Goal: Transaction & Acquisition: Purchase product/service

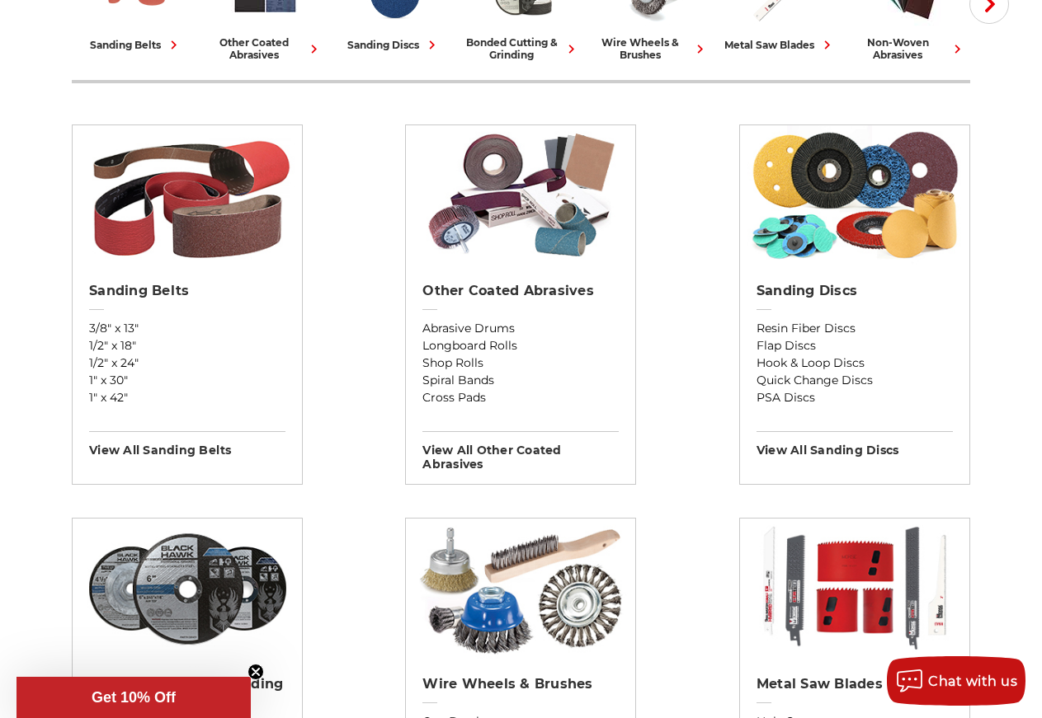
scroll to position [252, 0]
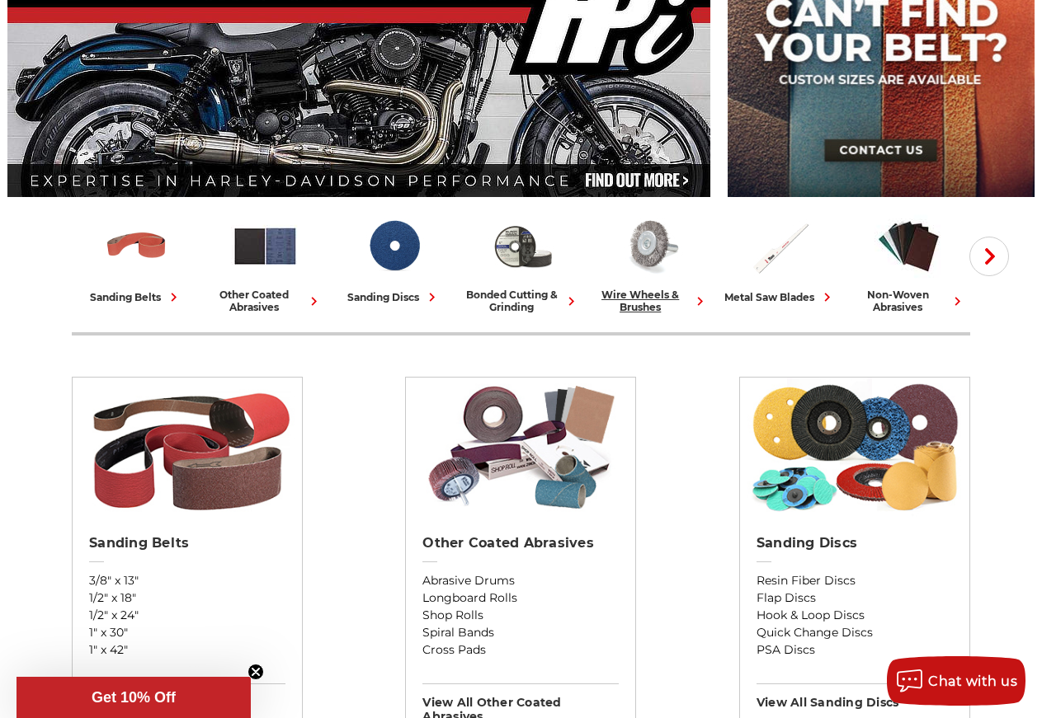
click at [646, 224] on img at bounding box center [651, 246] width 68 height 68
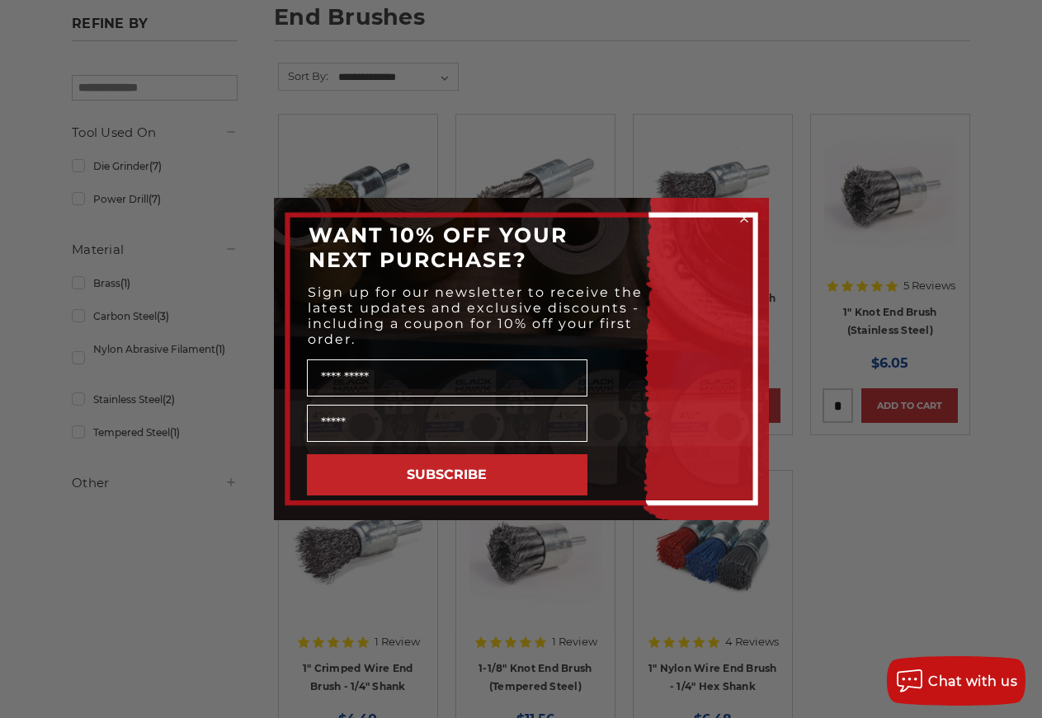
click at [743, 215] on circle "Close dialog" at bounding box center [744, 219] width 16 height 16
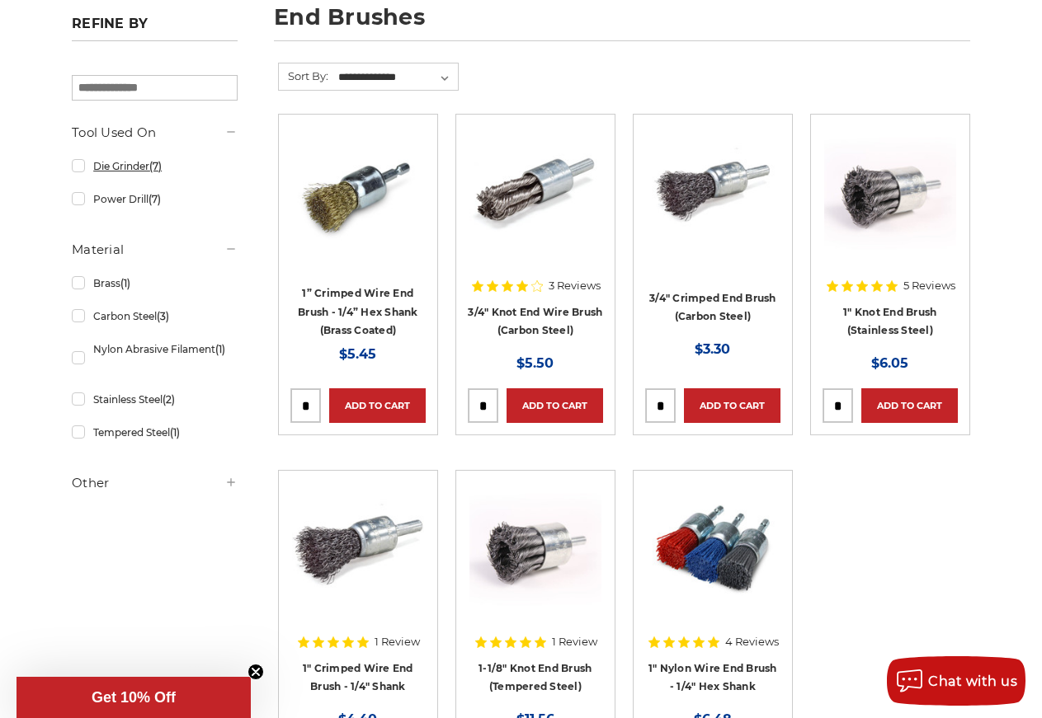
click at [81, 167] on link "Die Grinder (7)" at bounding box center [155, 166] width 166 height 29
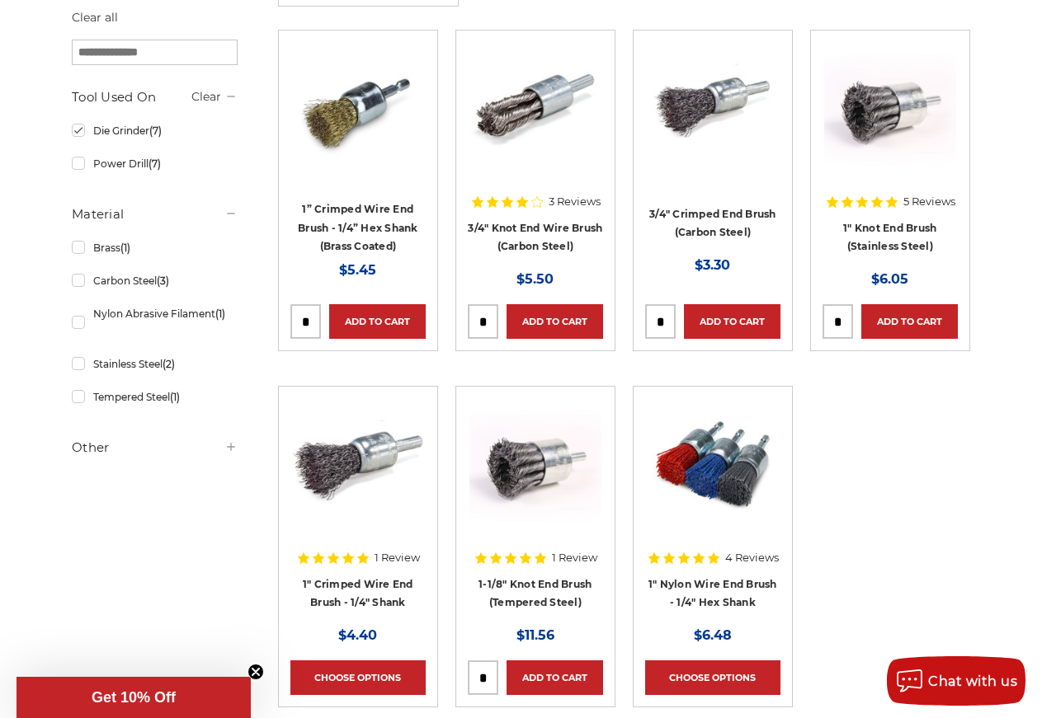
scroll to position [421, 0]
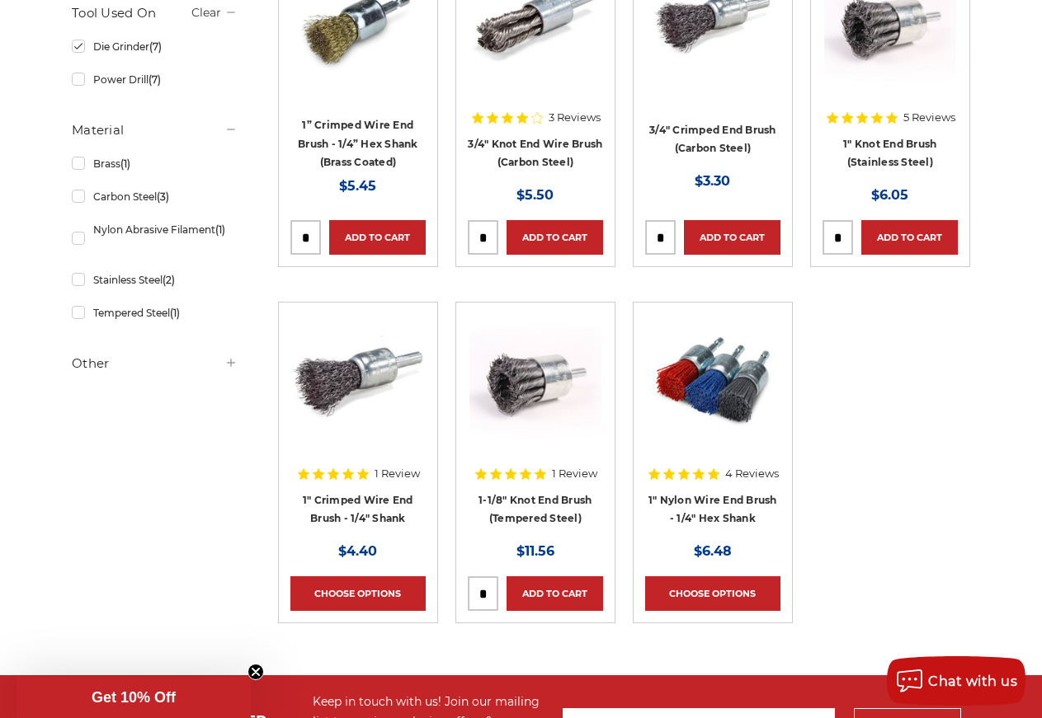
click at [514, 16] on img at bounding box center [535, 24] width 132 height 132
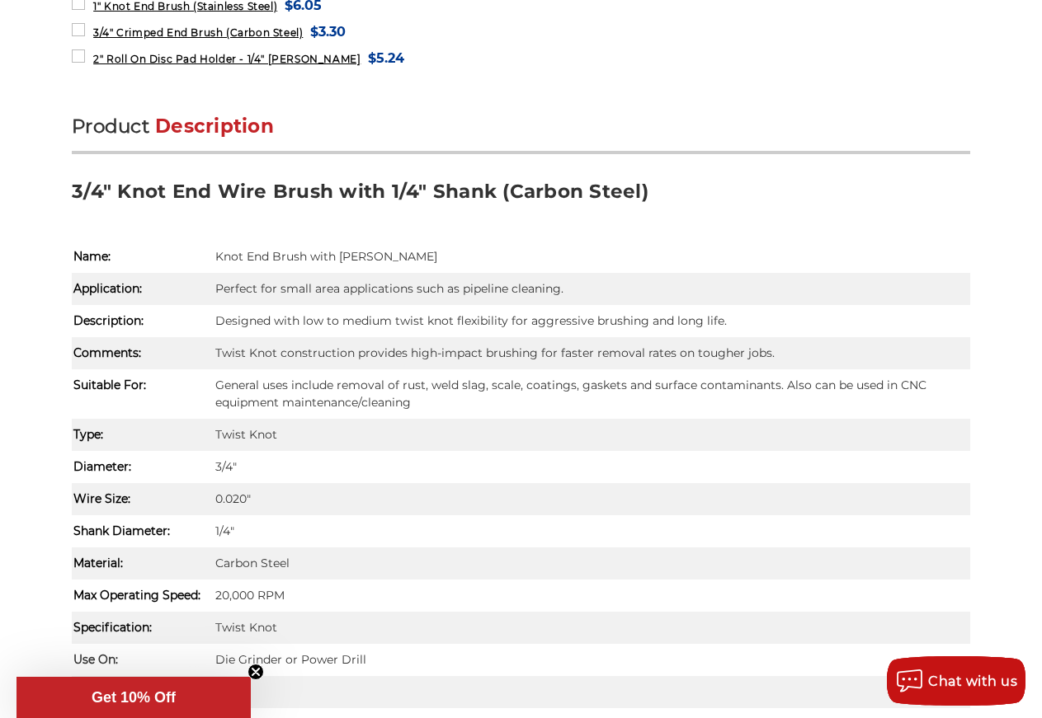
scroll to position [1075, 0]
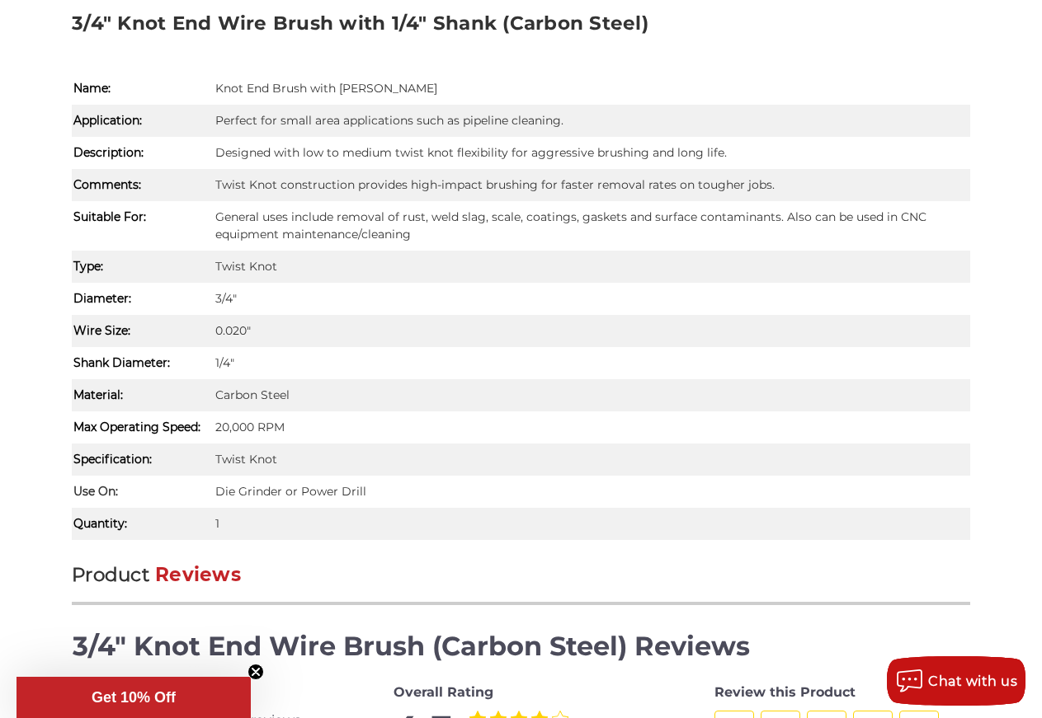
click at [255, 671] on icon "Close teaser" at bounding box center [255, 672] width 7 height 7
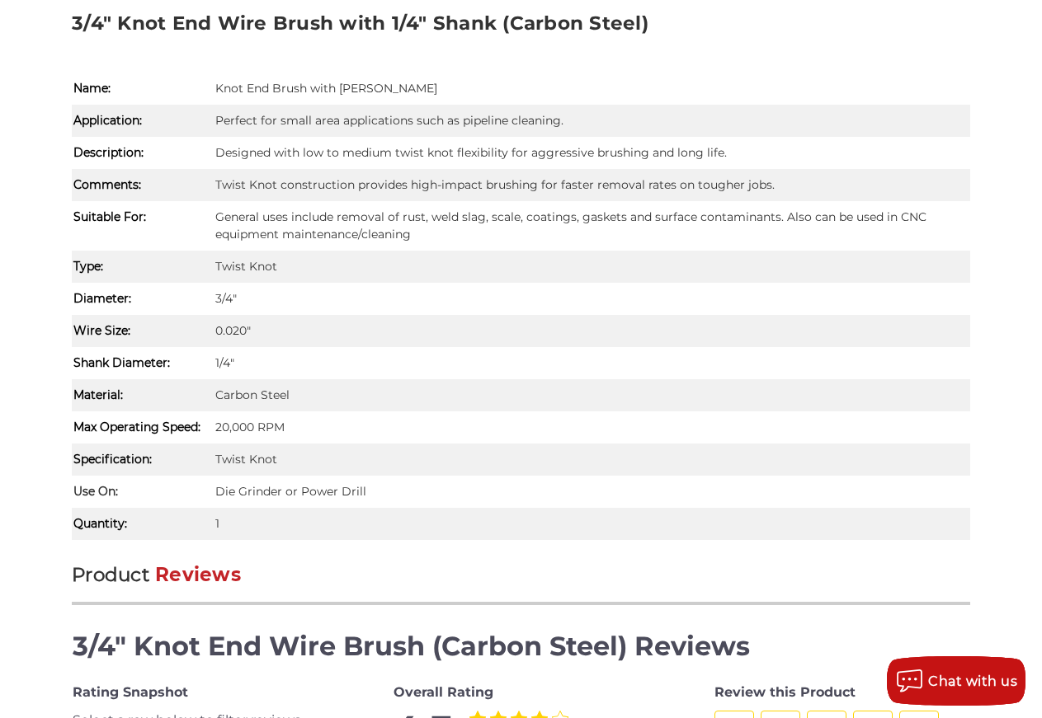
scroll to position [1411, 0]
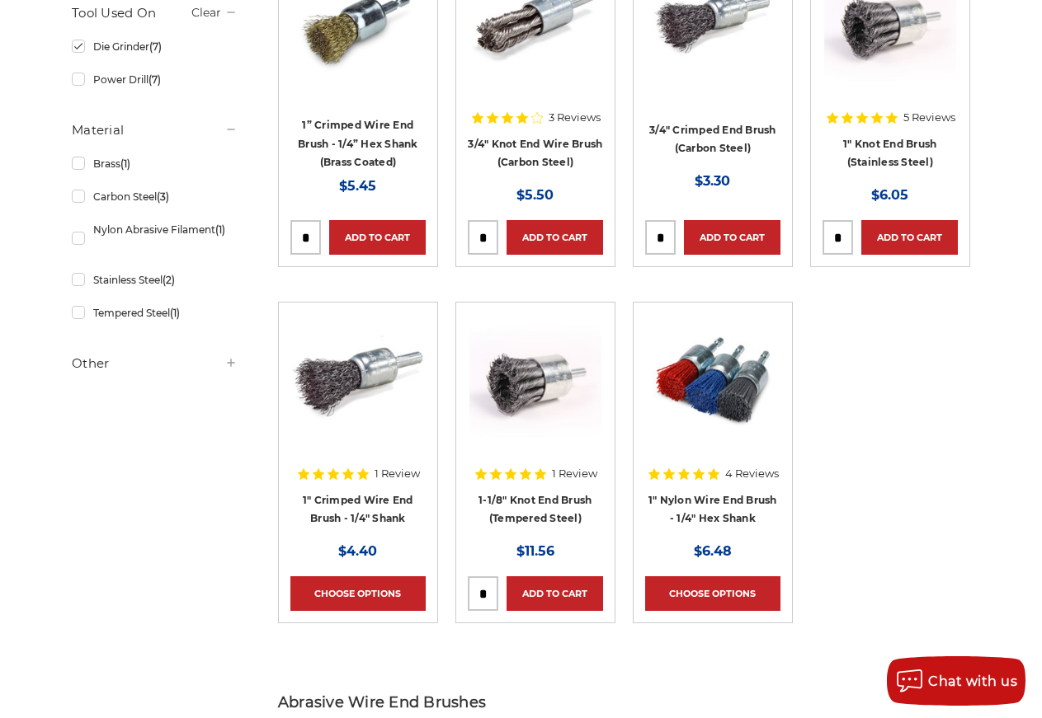
scroll to position [252, 0]
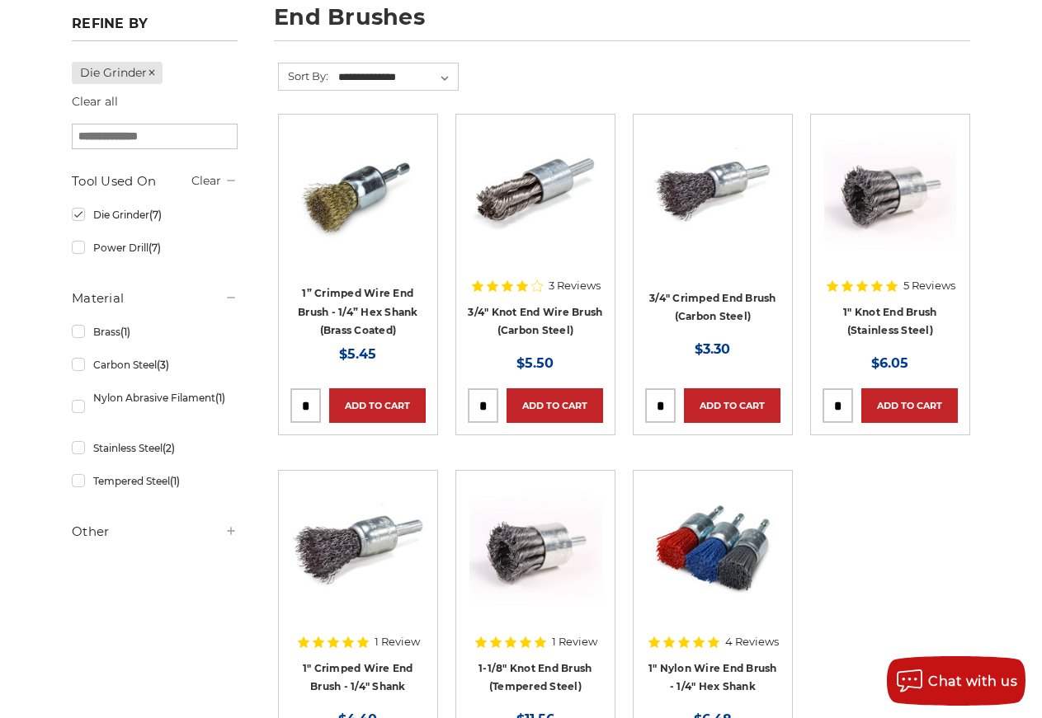
click at [492, 412] on input "tel" at bounding box center [483, 405] width 29 height 33
click at [491, 411] on input "tel" at bounding box center [483, 405] width 29 height 33
click at [494, 410] on input "tel" at bounding box center [483, 405] width 29 height 33
drag, startPoint x: 490, startPoint y: 401, endPoint x: 459, endPoint y: 407, distance: 31.1
click at [469, 407] on input "tel" at bounding box center [483, 405] width 29 height 33
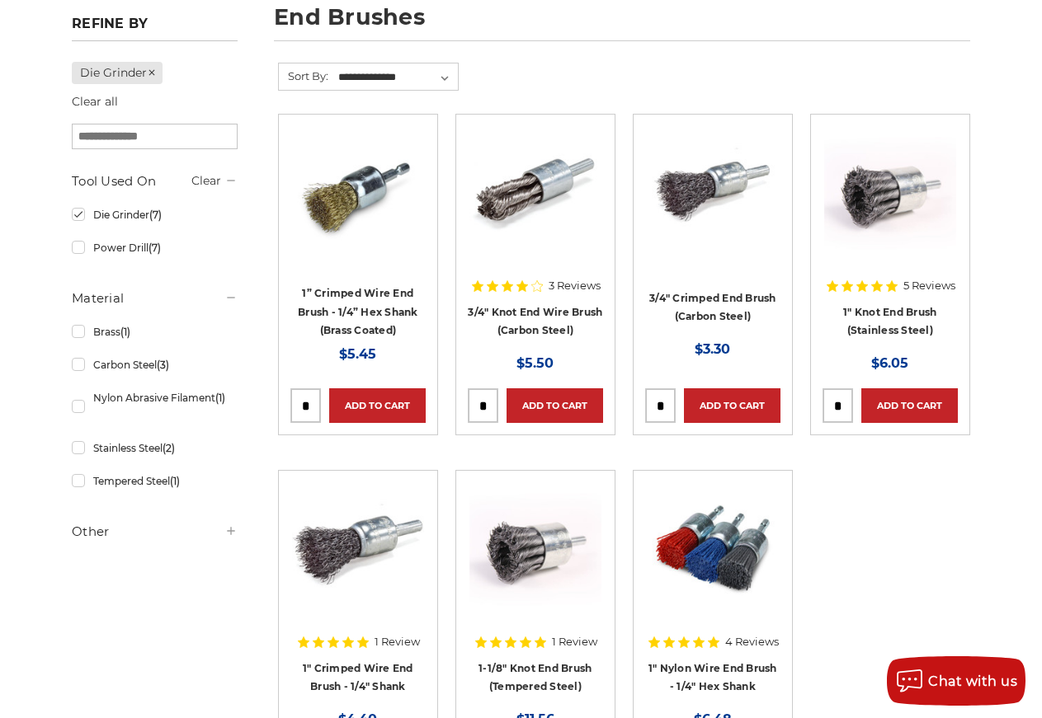
type input "*"
click at [502, 438] on li "3 Reviews 3/4" Knot End Wire Brush (Carbon Steel) MSRP: Was: Now: $5.50 * Add t…" at bounding box center [534, 292] width 177 height 356
click at [553, 410] on link "Add to Cart" at bounding box center [554, 406] width 97 height 35
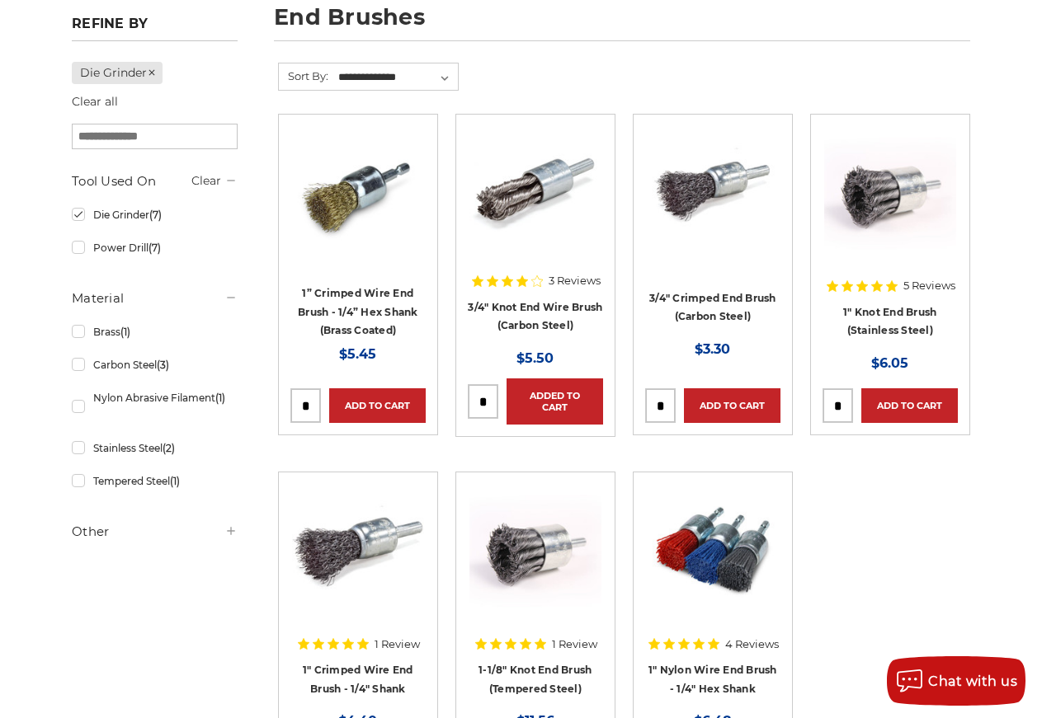
drag, startPoint x: 673, startPoint y: 408, endPoint x: 648, endPoint y: 417, distance: 26.4
click at [648, 417] on input "tel" at bounding box center [660, 405] width 29 height 33
type input "*"
click at [737, 396] on link "Add to Cart" at bounding box center [732, 406] width 97 height 35
click at [826, 400] on input "tel" at bounding box center [837, 405] width 29 height 33
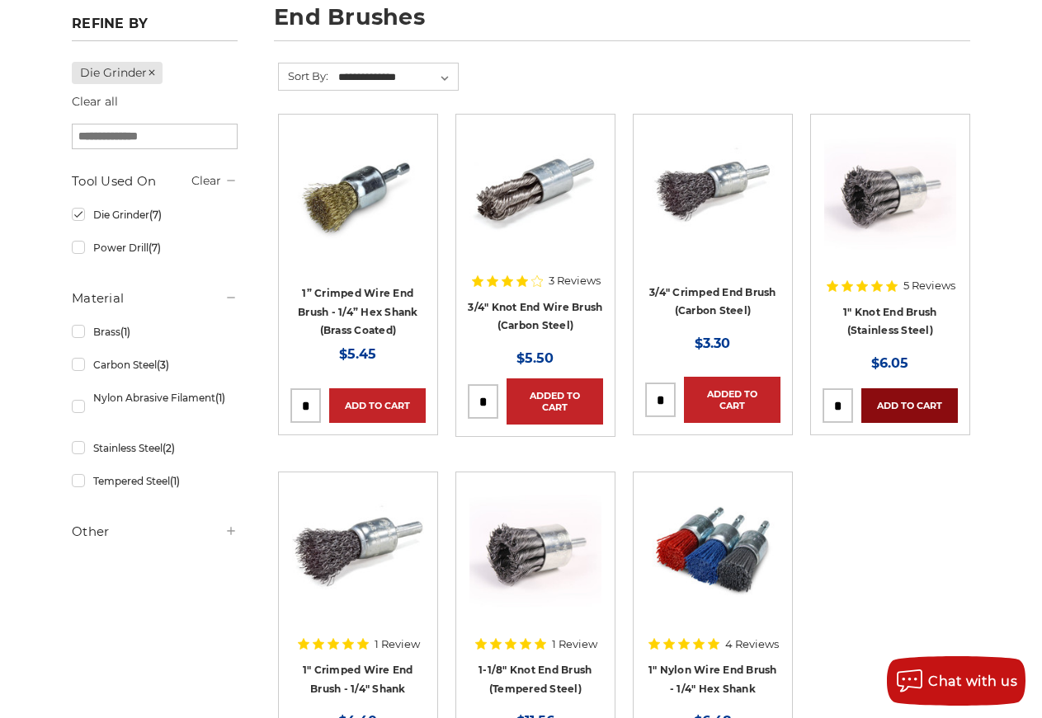
type input "*"
click at [918, 401] on link "Add to Cart" at bounding box center [909, 406] width 97 height 35
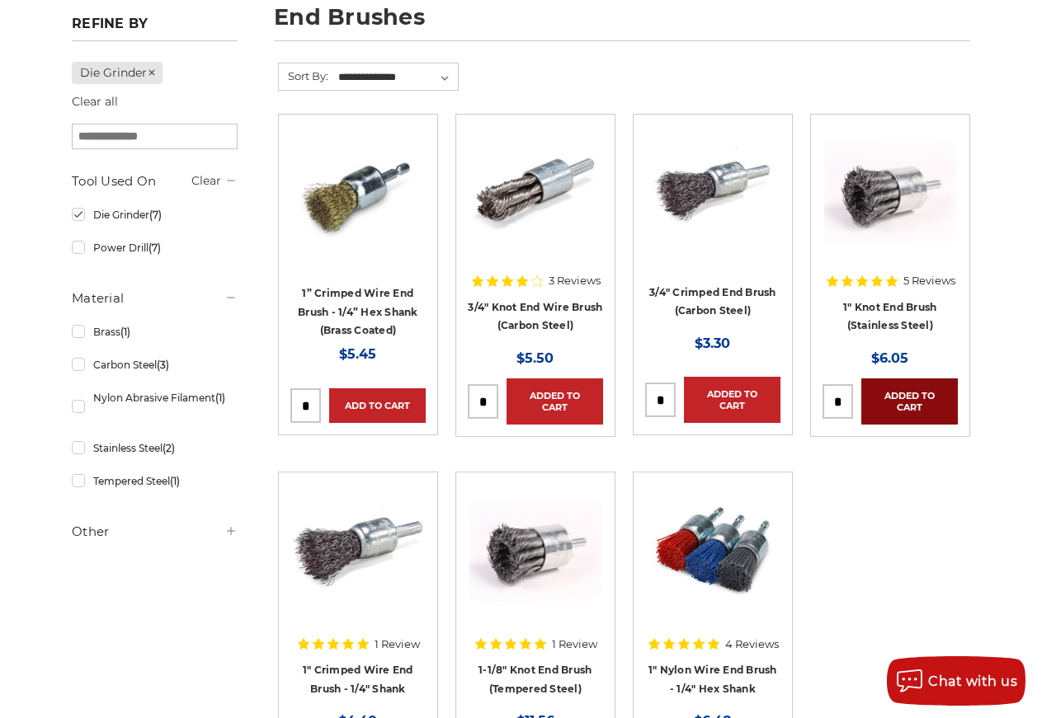
scroll to position [505, 0]
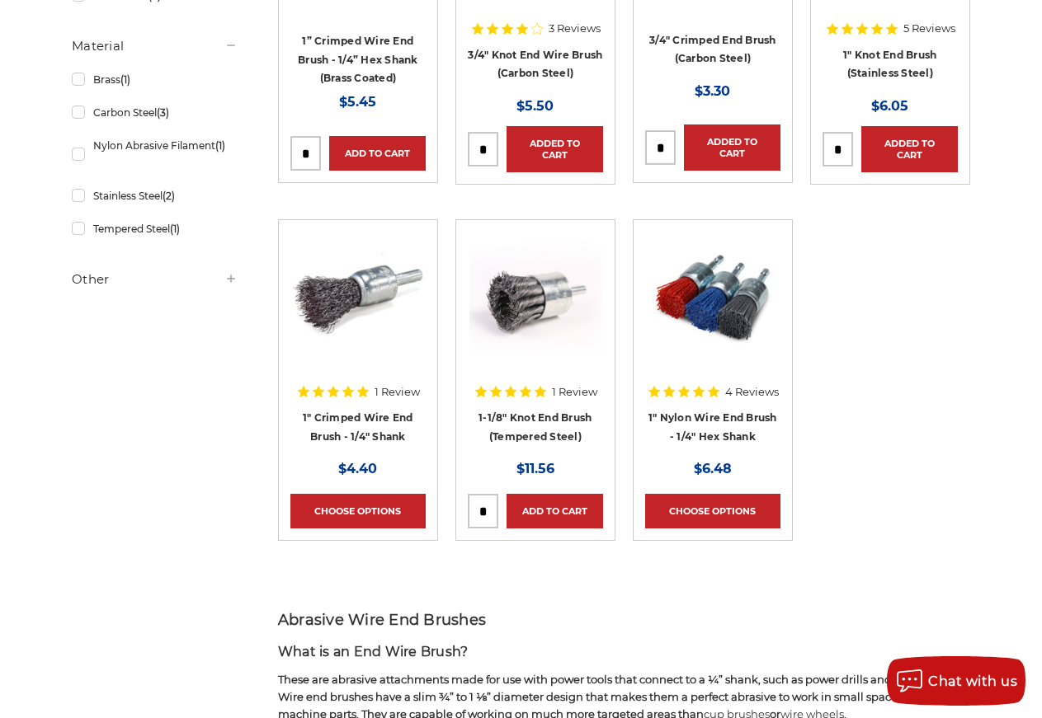
click at [478, 512] on input "tel" at bounding box center [483, 511] width 29 height 33
type input "*"
click at [526, 513] on link "Add to Cart" at bounding box center [554, 511] width 97 height 35
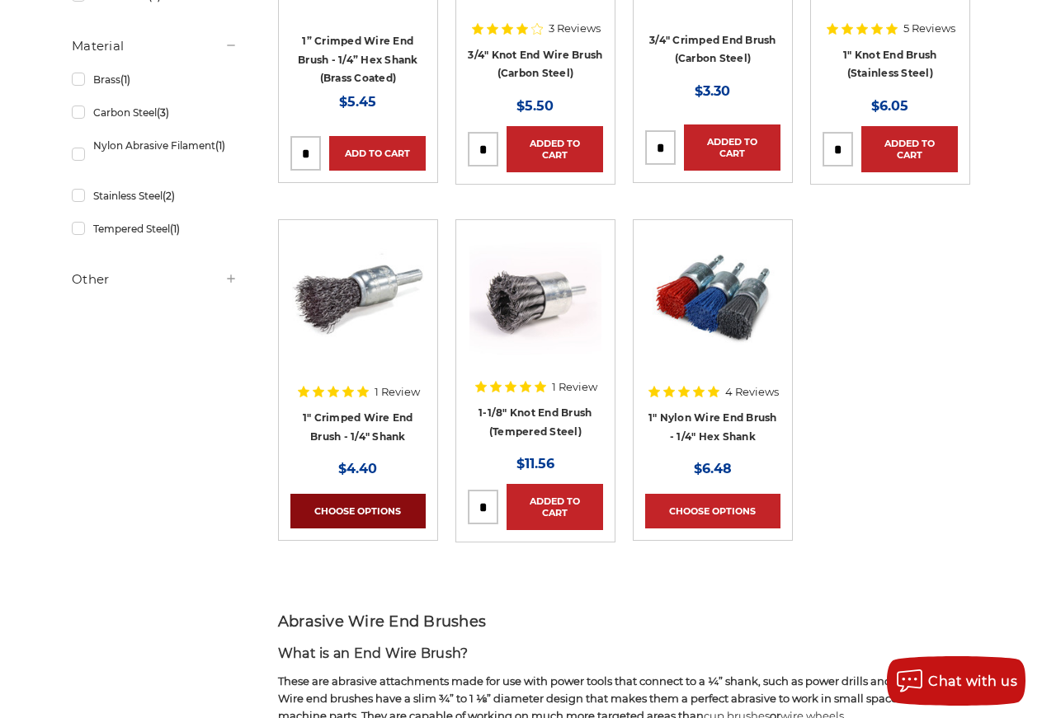
click at [358, 508] on link "Choose Options" at bounding box center [357, 511] width 135 height 35
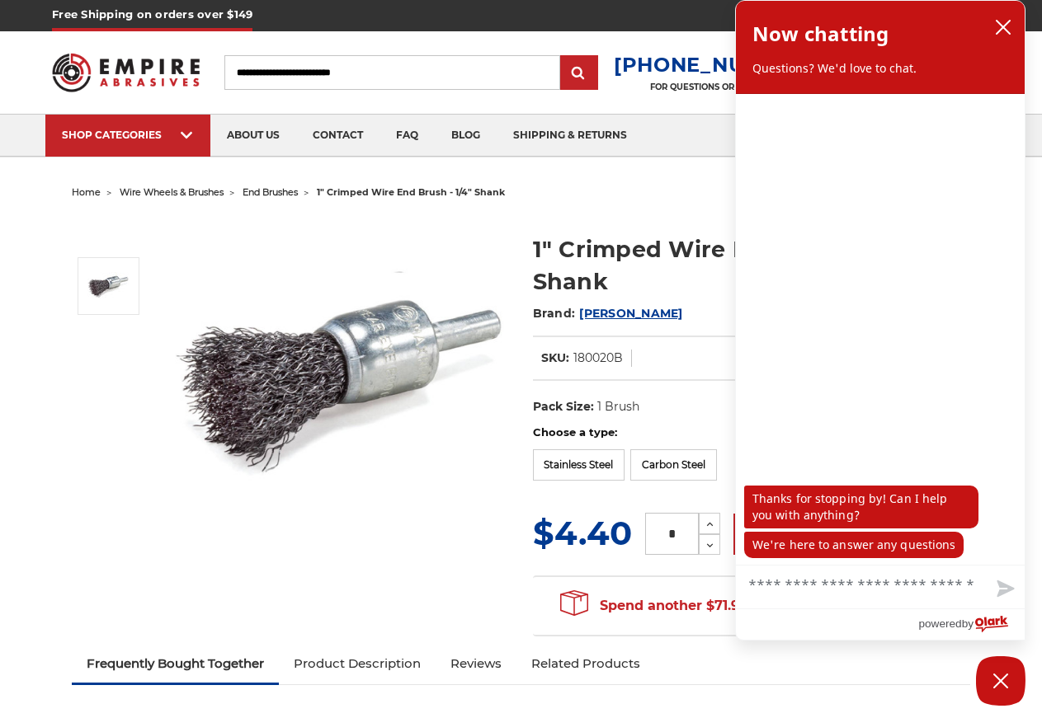
click at [677, 530] on input "*" at bounding box center [672, 534] width 54 height 42
drag, startPoint x: 677, startPoint y: 530, endPoint x: 629, endPoint y: 545, distance: 50.9
click at [645, 545] on input "*" at bounding box center [672, 534] width 54 height 42
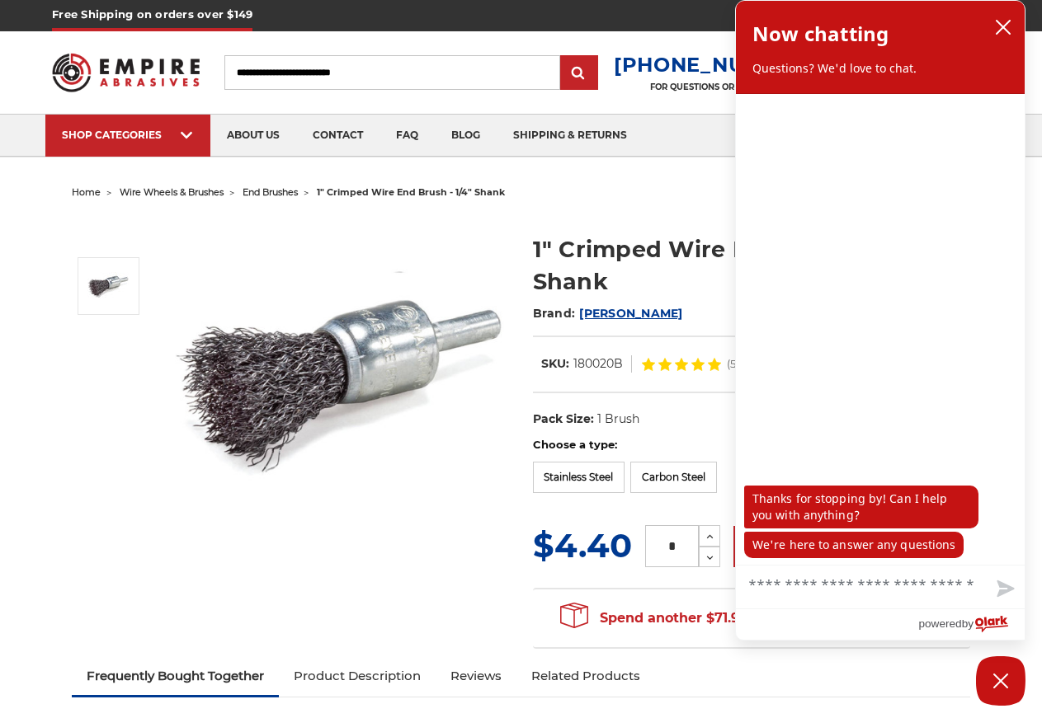
type input "*"
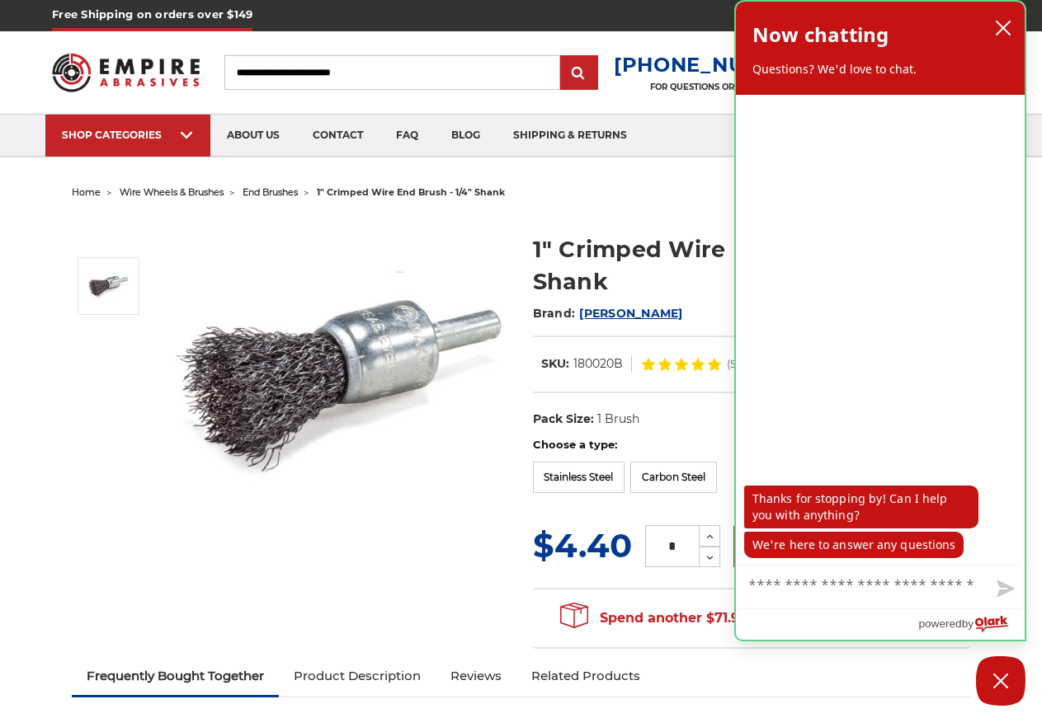
click at [888, 370] on div "agent sent Thanks for stopping by! Can I help you with anything? We're here to …" at bounding box center [880, 330] width 289 height 470
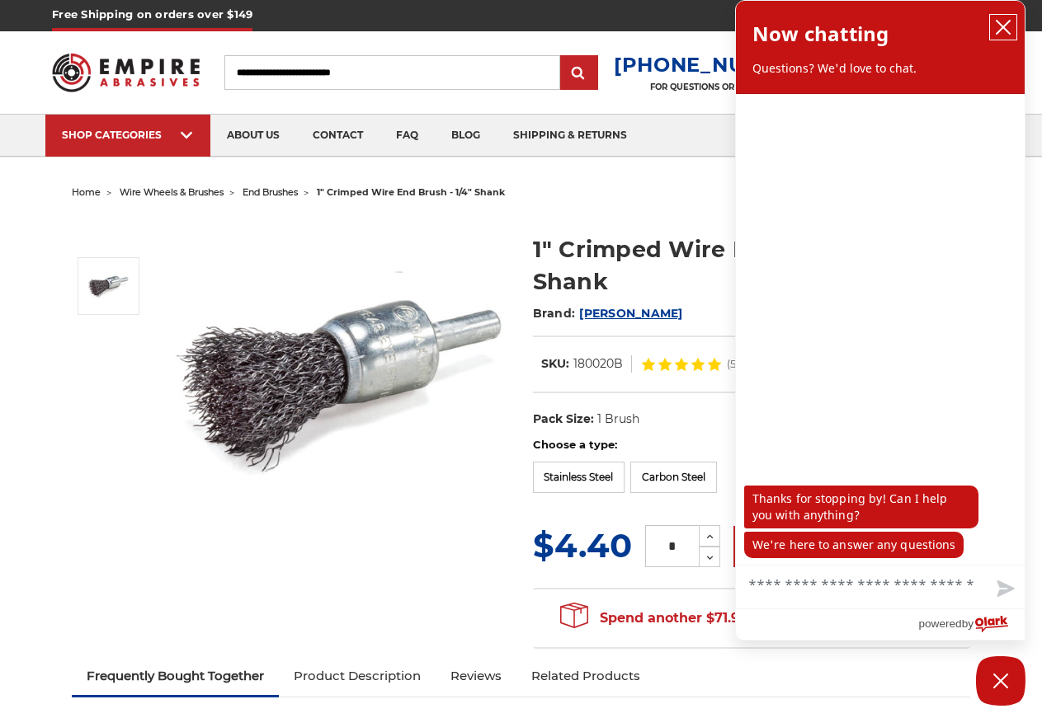
click at [1005, 30] on icon "close chatbox" at bounding box center [1003, 27] width 16 height 16
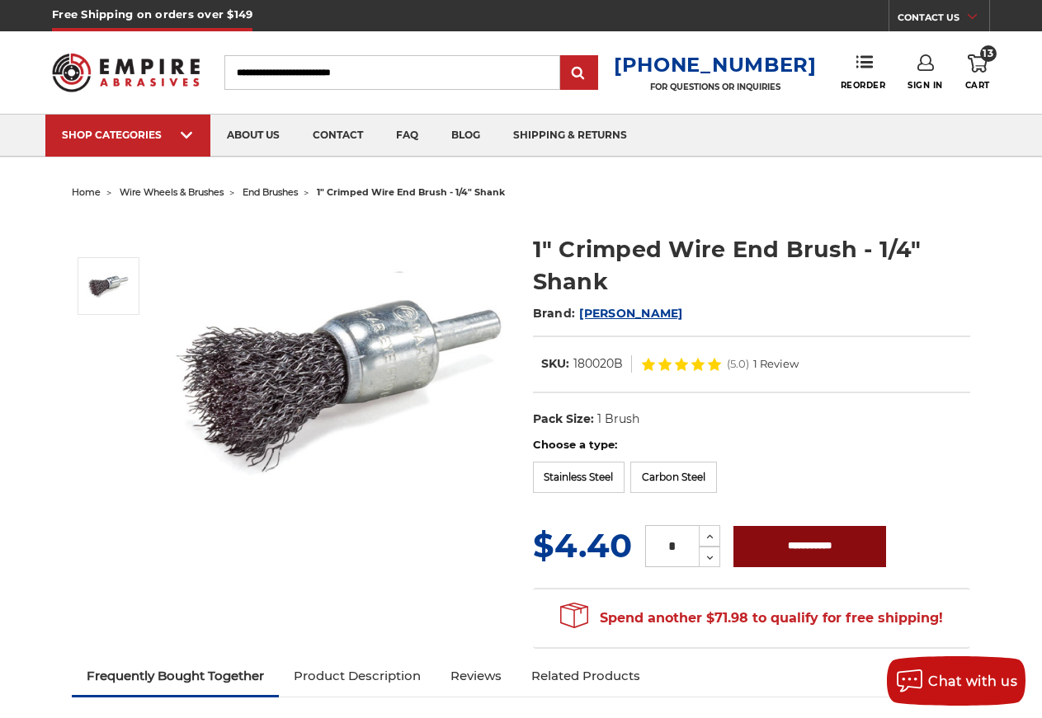
click at [837, 551] on input "**********" at bounding box center [809, 546] width 153 height 41
type input "**********"
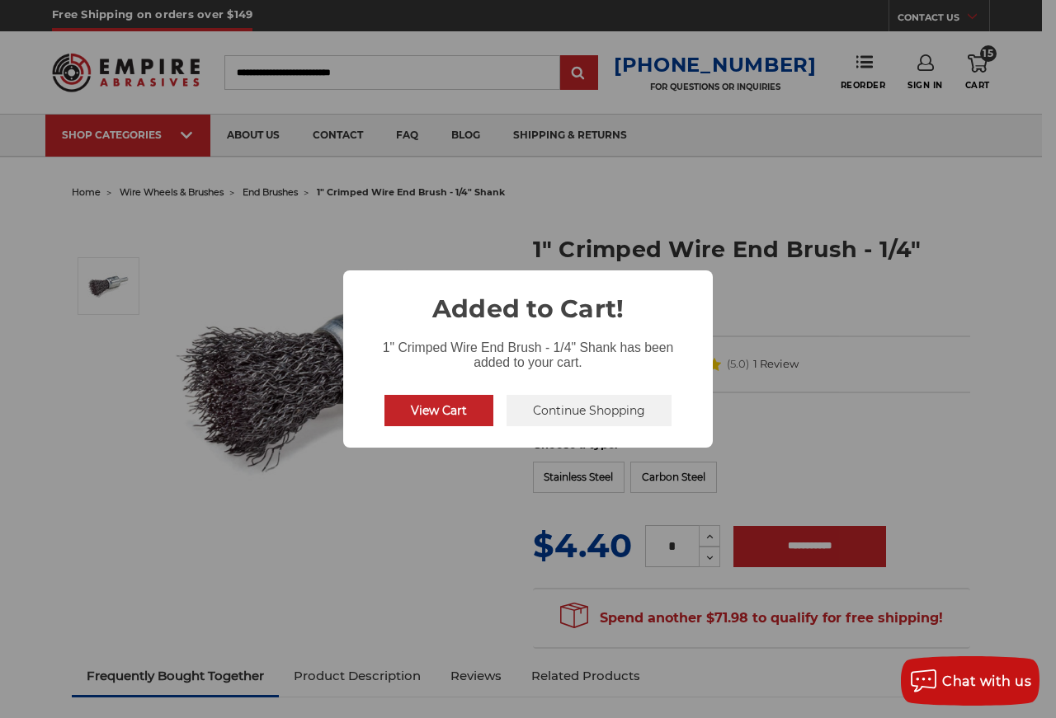
click at [431, 410] on button "View Cart" at bounding box center [438, 410] width 109 height 31
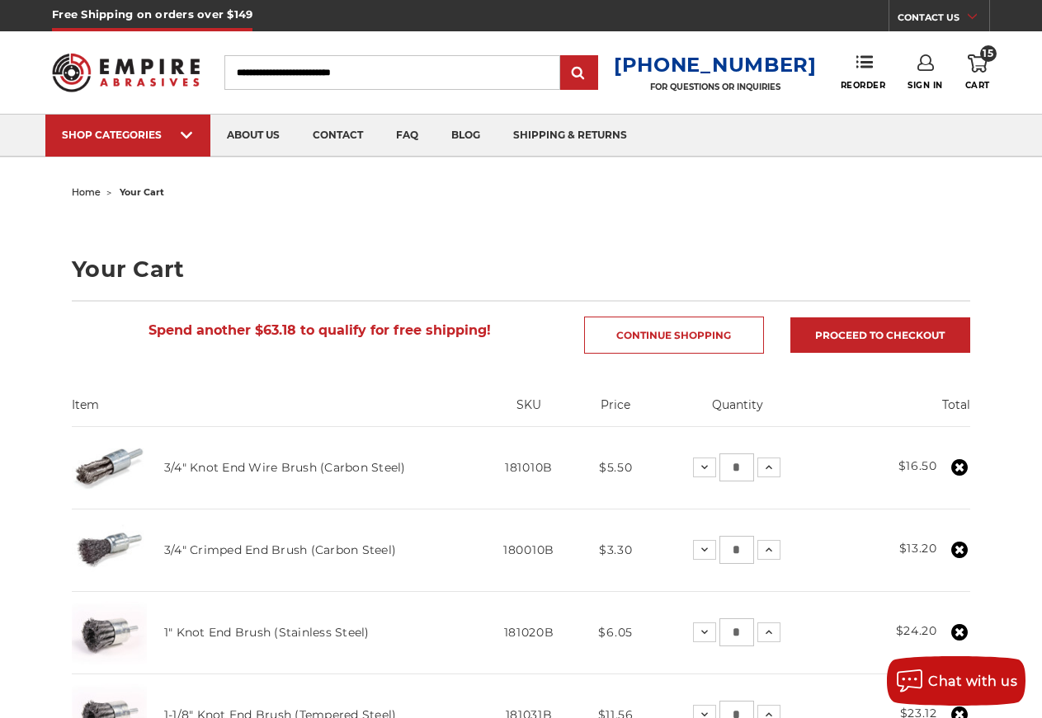
scroll to position [252, 0]
